Goal: Task Accomplishment & Management: Manage account settings

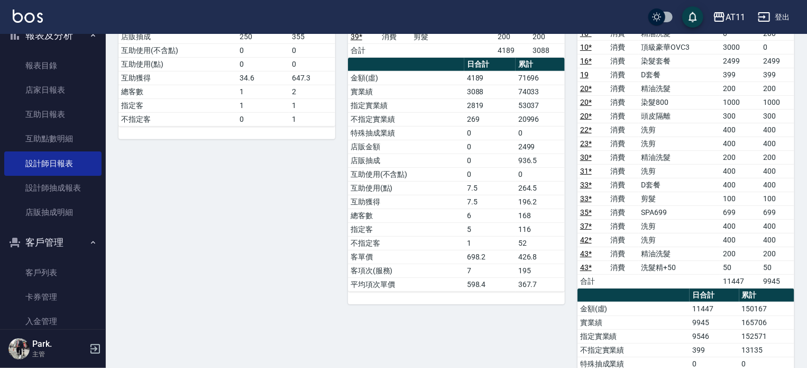
scroll to position [378, 0]
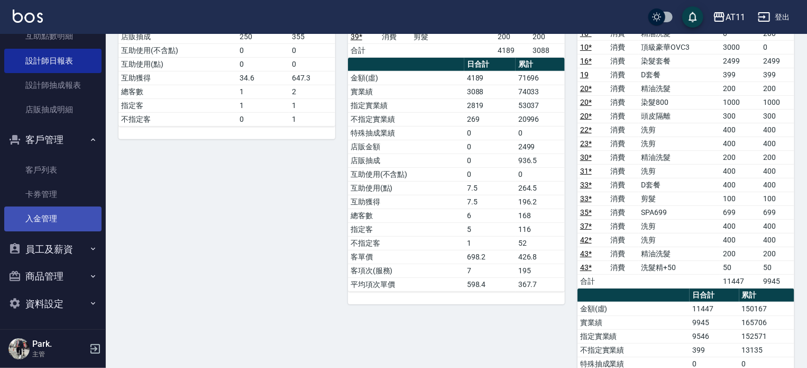
click at [52, 230] on link "入金管理" at bounding box center [52, 218] width 97 height 24
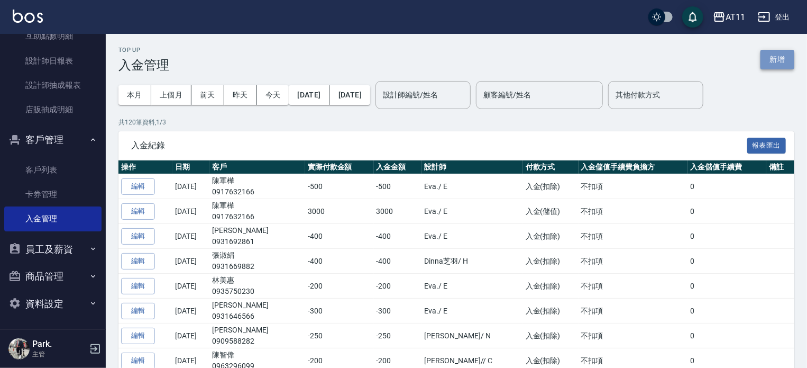
click at [772, 56] on button "新增" at bounding box center [778, 60] width 34 height 20
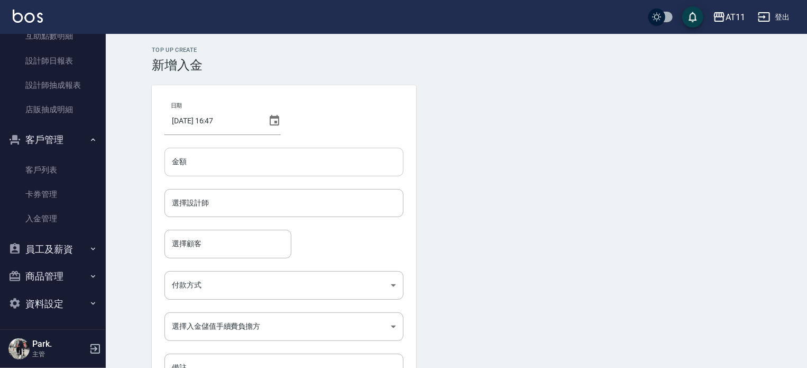
click at [218, 163] on input "金額" at bounding box center [284, 162] width 239 height 29
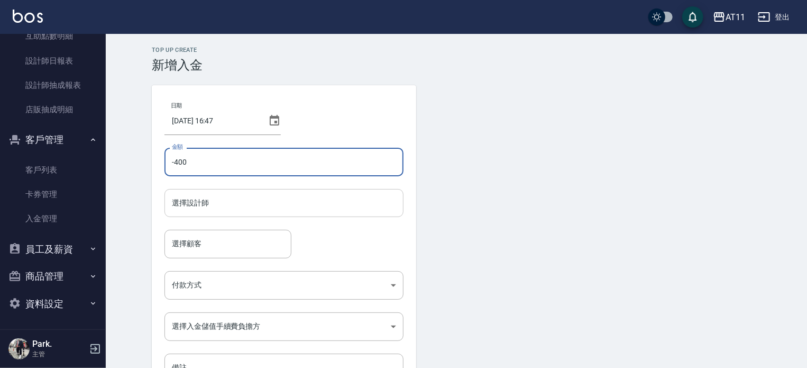
type input "-400"
click at [207, 203] on input "選擇設計師" at bounding box center [284, 203] width 230 height 19
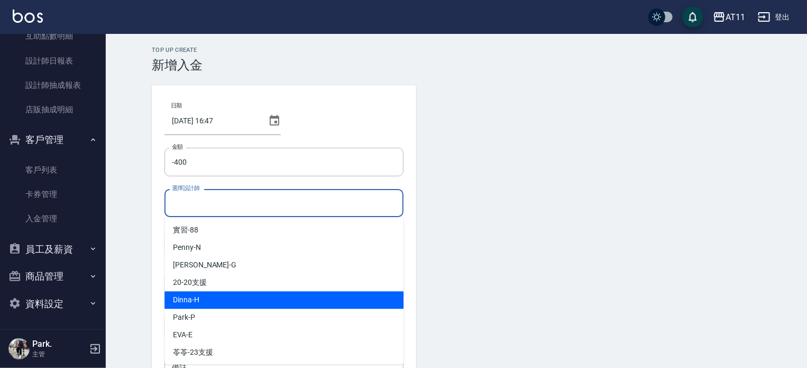
scroll to position [158, 0]
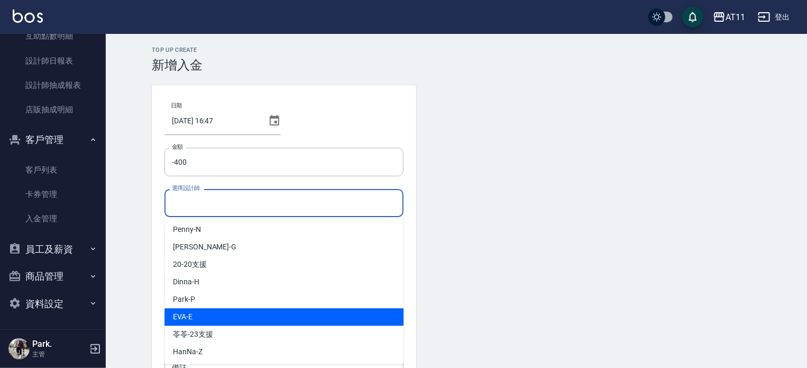
click at [211, 319] on div "[PERSON_NAME]" at bounding box center [284, 316] width 239 height 17
type input "EVA-E"
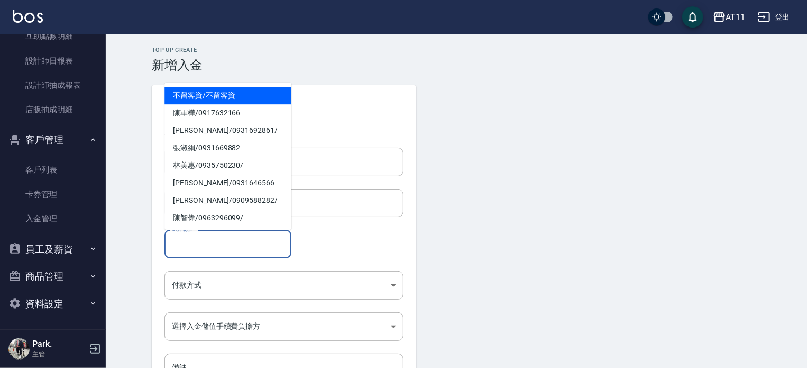
click at [202, 249] on input "選擇顧客" at bounding box center [227, 243] width 117 height 19
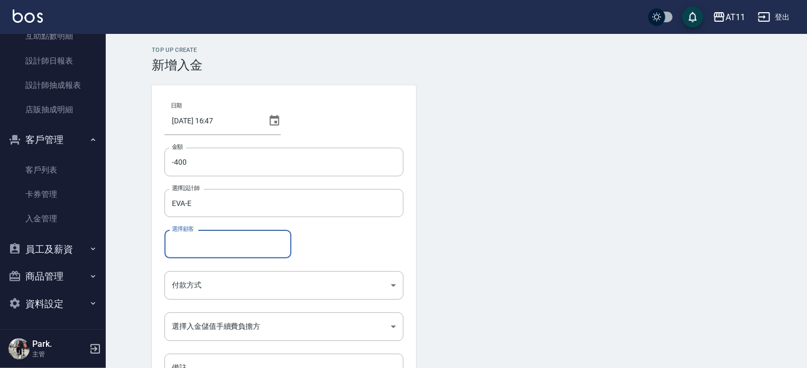
click at [198, 236] on input "選擇顧客" at bounding box center [227, 243] width 117 height 19
click at [190, 271] on span "[PERSON_NAME]/ 0973756528" at bounding box center [228, 270] width 127 height 17
type input "[PERSON_NAME]/0973756528"
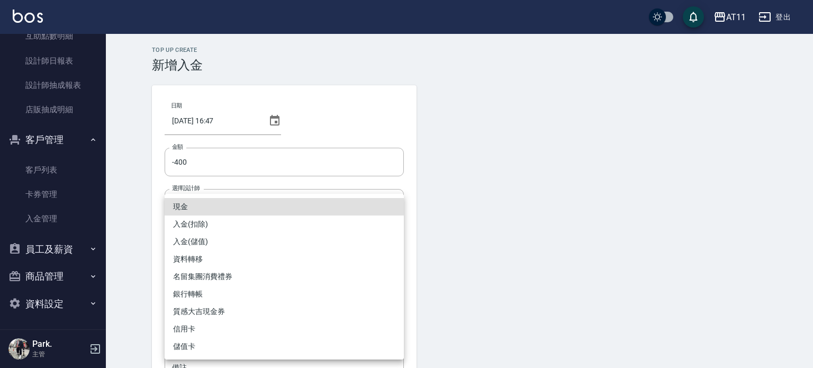
click at [204, 286] on body "AT11 登出 櫃檯作業 打帳單 帳單列表 現金收支登錄 材料自購登錄 每日結帳 排班表 現場電腦打卡 掃碼打卡 預約管理 預約管理 單日預約紀錄 單週預約紀…" at bounding box center [406, 219] width 813 height 439
click at [206, 222] on li "入金(扣除)" at bounding box center [284, 223] width 239 height 17
type input "入金(扣除)"
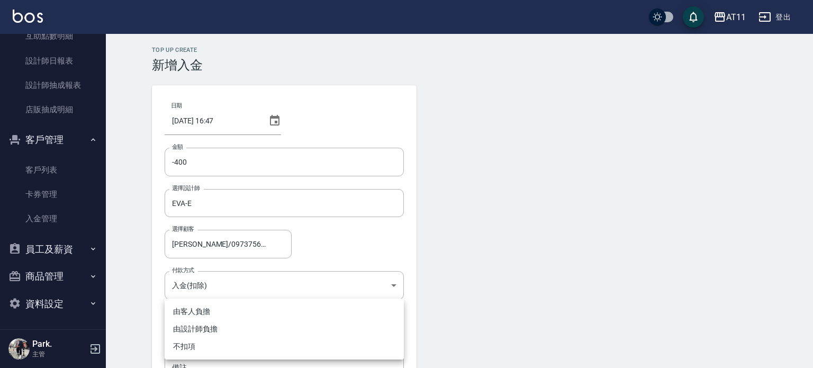
click at [203, 321] on body "AT11 登出 櫃檯作業 打帳單 帳單列表 現金收支登錄 材料自購登錄 每日結帳 排班表 現場電腦打卡 掃碼打卡 預約管理 預約管理 單日預約紀錄 單週預約紀…" at bounding box center [406, 219] width 813 height 439
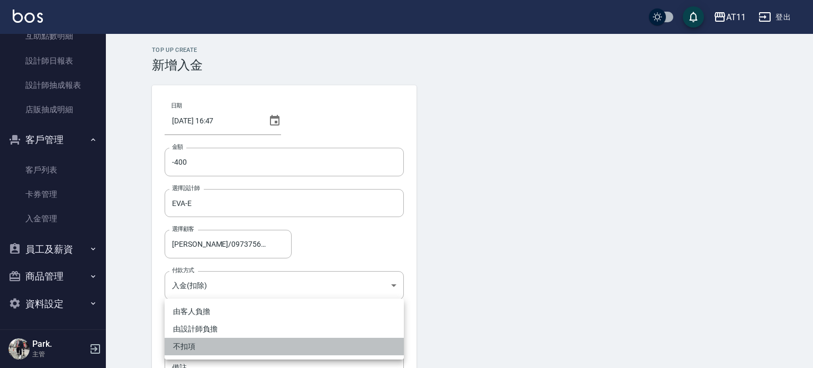
click at [190, 349] on li "不扣項" at bounding box center [284, 346] width 239 height 17
type input "WITHOUTHANDLINGFEE"
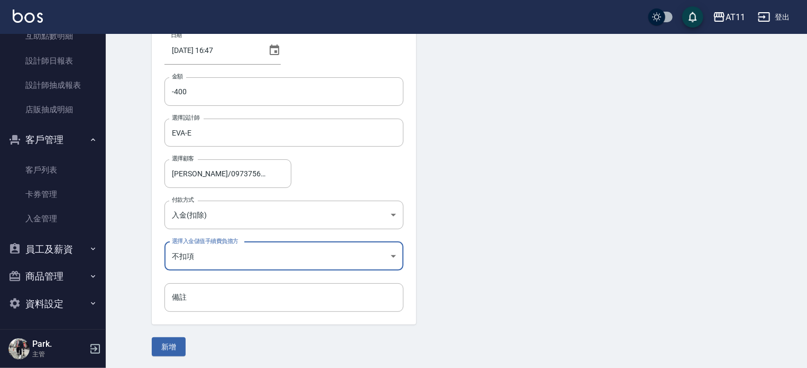
scroll to position [71, 0]
click at [173, 340] on button "新增" at bounding box center [169, 346] width 34 height 20
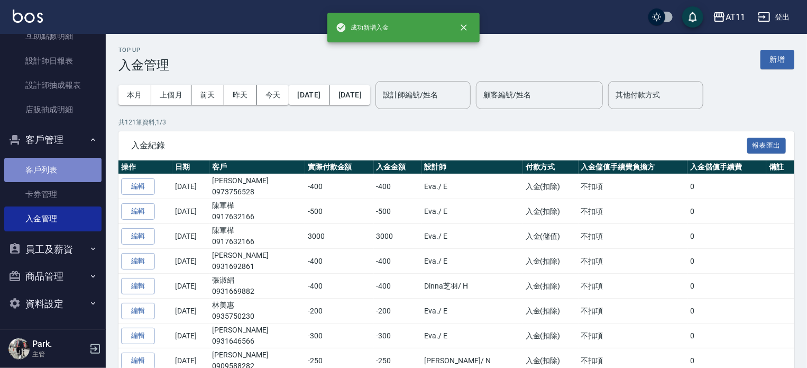
click at [68, 167] on link "客戶列表" at bounding box center [52, 170] width 97 height 24
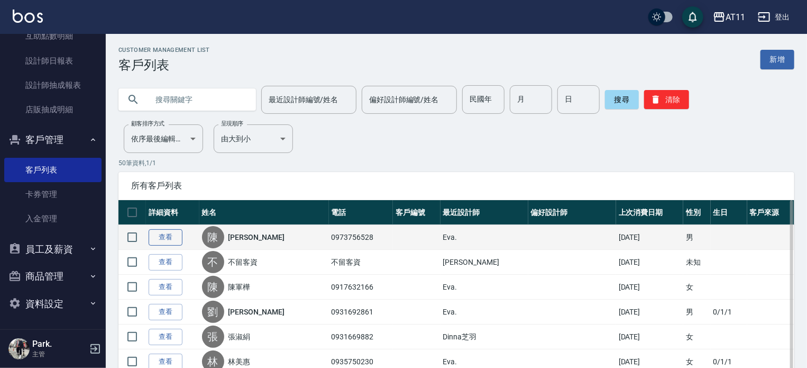
click at [167, 239] on link "查看" at bounding box center [166, 237] width 34 height 16
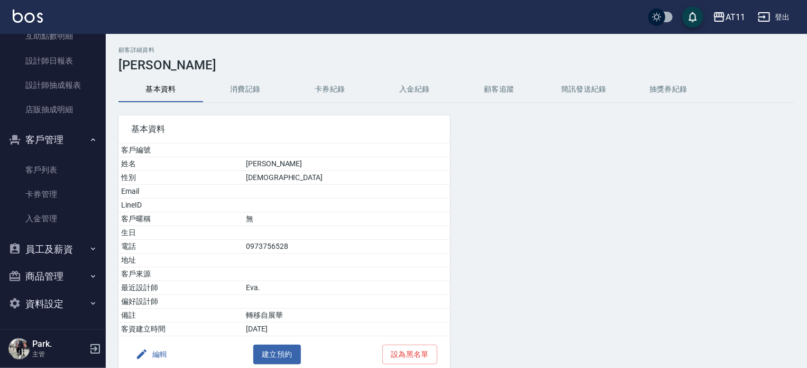
click at [413, 86] on button "入金紀錄" at bounding box center [414, 89] width 85 height 25
